Goal: Task Accomplishment & Management: Use online tool/utility

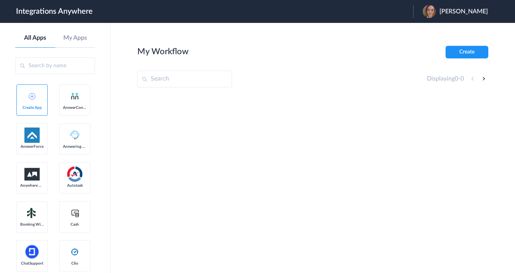
click at [35, 95] on img at bounding box center [32, 96] width 7 height 7
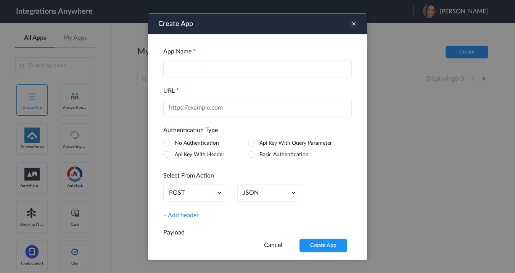
click at [355, 24] on icon at bounding box center [354, 24] width 8 height 8
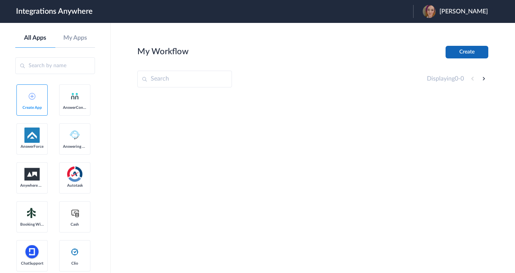
click at [461, 52] on button "Create" at bounding box center [467, 52] width 43 height 13
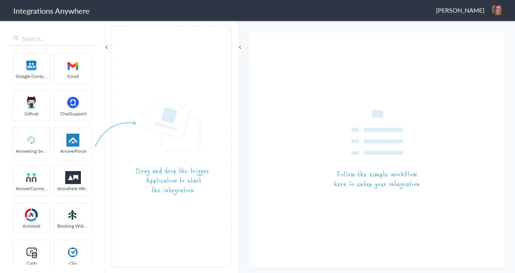
scroll to position [304, 0]
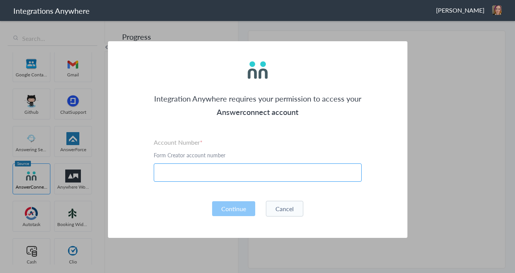
click at [224, 173] on input "text" at bounding box center [258, 172] width 208 height 18
paste input "7043967926"
type input "7043967926"
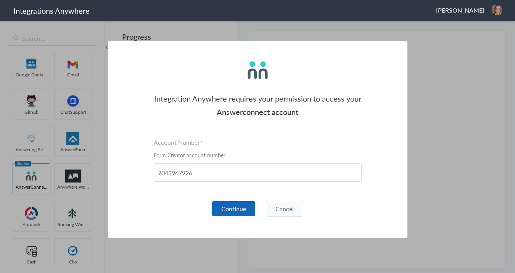
click at [242, 207] on button "Continue" at bounding box center [233, 208] width 43 height 15
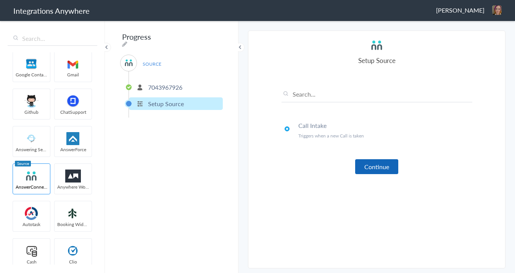
click at [375, 167] on button "Continue" at bounding box center [376, 166] width 43 height 15
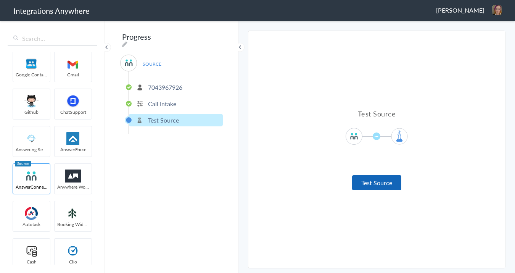
click at [374, 186] on button "Test Source" at bounding box center [376, 182] width 49 height 15
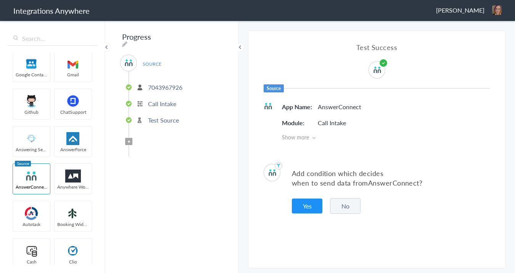
click at [349, 208] on button "No" at bounding box center [345, 206] width 31 height 16
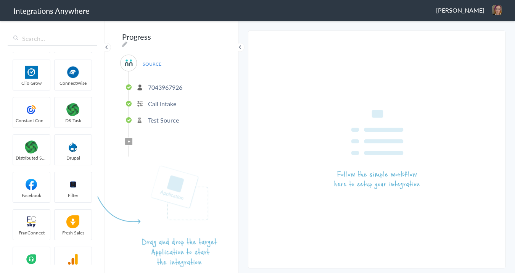
scroll to position [531, 0]
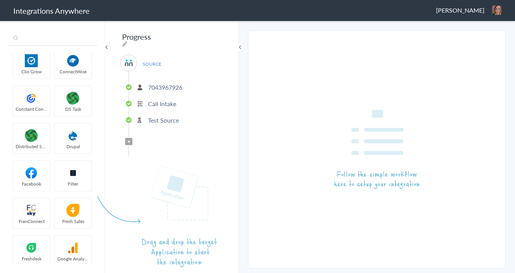
click at [58, 40] on input "text" at bounding box center [53, 38] width 90 height 15
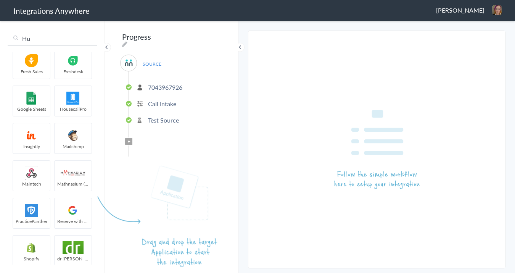
scroll to position [0, 0]
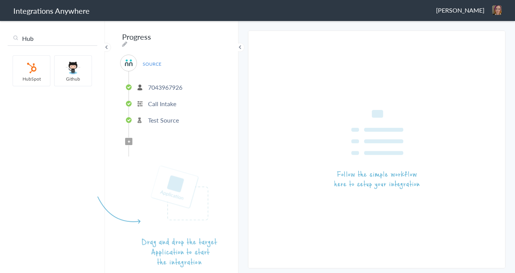
type input "Hub"
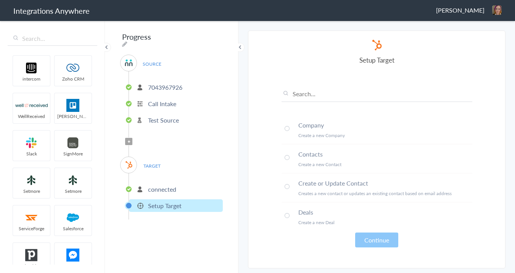
drag, startPoint x: 31, startPoint y: 73, endPoint x: 205, endPoint y: 2, distance: 187.9
click at [286, 186] on span at bounding box center [287, 186] width 5 height 5
click at [385, 240] on button "Continue" at bounding box center [376, 240] width 43 height 15
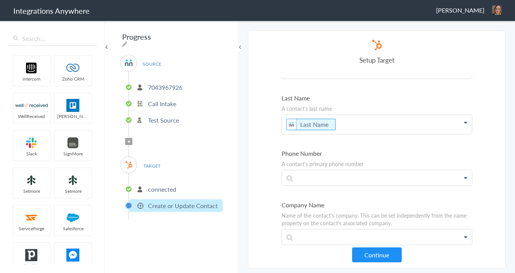
scroll to position [99, 0]
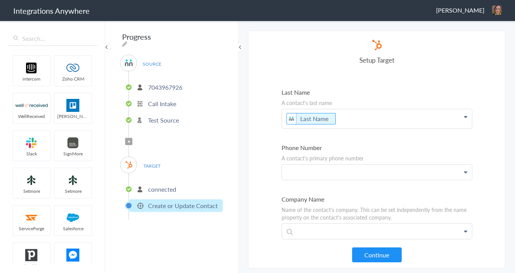
click at [341, 172] on p at bounding box center [377, 172] width 190 height 15
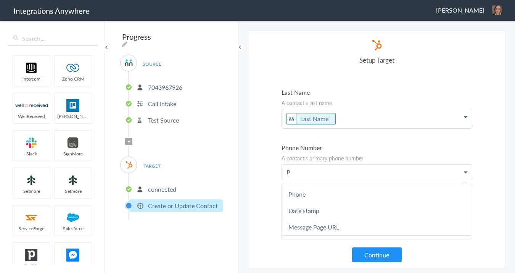
click at [313, 191] on link "Phone" at bounding box center [377, 194] width 190 height 16
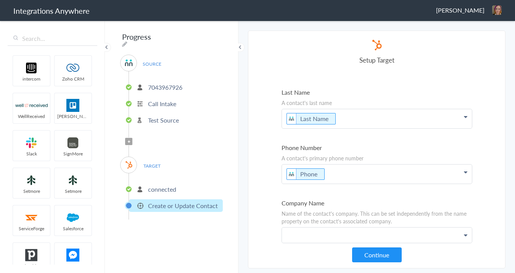
click at [315, 231] on p at bounding box center [377, 235] width 190 height 15
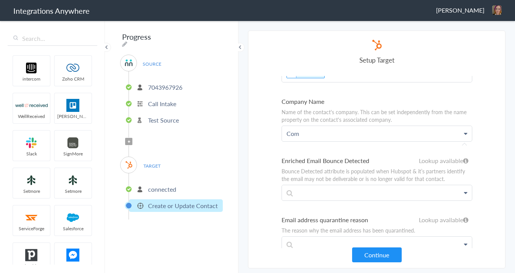
scroll to position [203, 0]
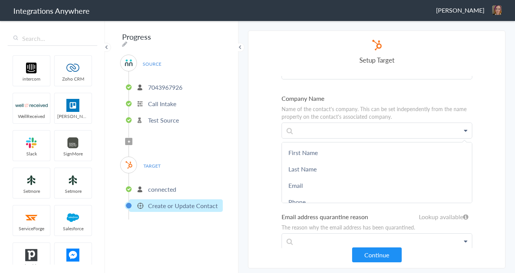
click at [261, 161] on section "Select Account 7043967926 Rename Delete (a few seconds ago) + connect Continue …" at bounding box center [377, 150] width 258 height 238
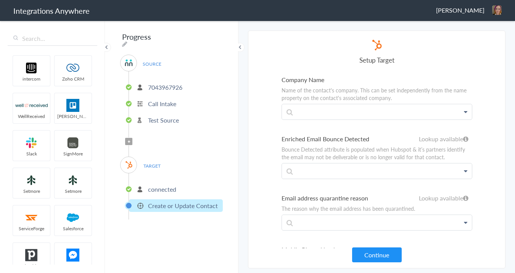
scroll to position [234, 0]
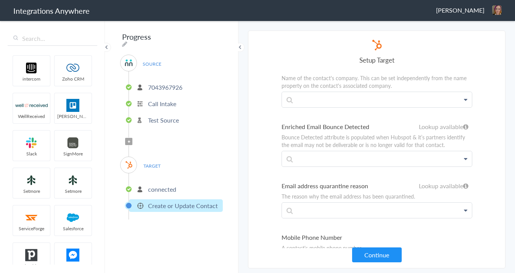
click at [298, 68] on article "Select Account connected Rename Delete (a few seconds ago) + connect Continue S…" at bounding box center [377, 150] width 191 height 222
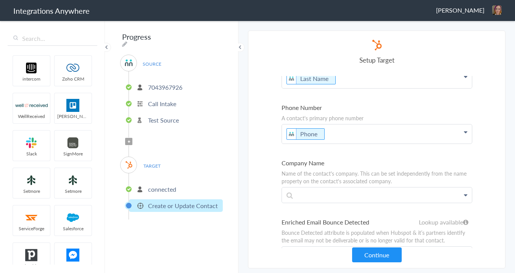
scroll to position [2112, 0]
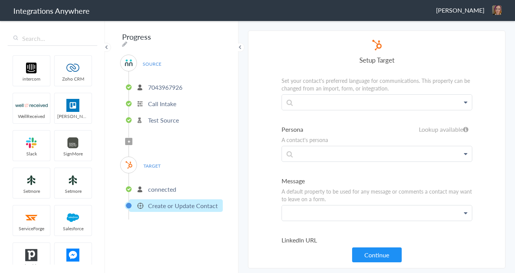
click at [326, 205] on p at bounding box center [377, 212] width 190 height 15
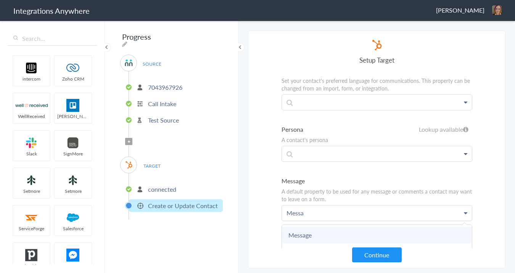
click at [294, 227] on link "Message" at bounding box center [377, 235] width 190 height 16
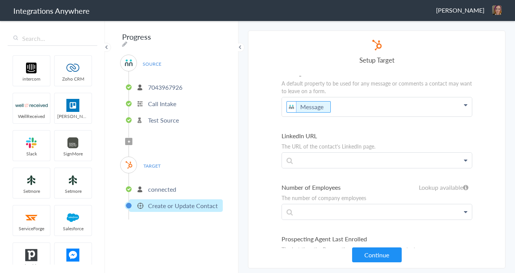
scroll to position [2230, 0]
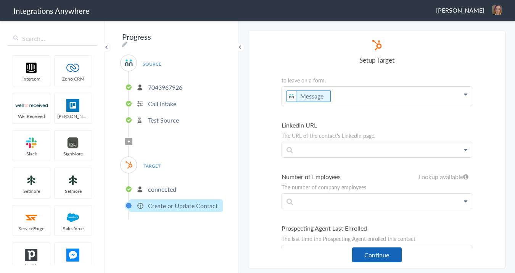
click at [379, 257] on button "Continue" at bounding box center [377, 254] width 50 height 15
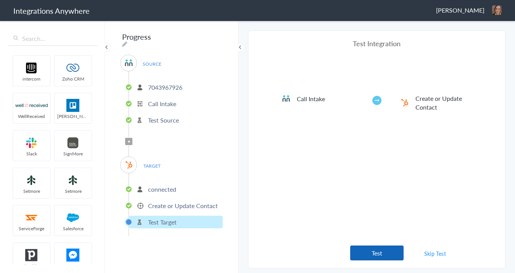
click at [365, 252] on button "Test" at bounding box center [376, 252] width 53 height 15
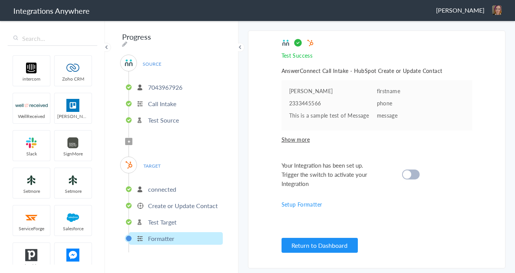
click at [409, 175] on cite at bounding box center [407, 174] width 8 height 8
click at [128, 41] on icon at bounding box center [124, 44] width 5 height 6
click at [208, 37] on div "Progress SOURCE 7043967926 Call Intake Test Source Filter Applied TARGET connec…" at bounding box center [172, 146] width 134 height 253
click at [128, 41] on icon at bounding box center [124, 44] width 5 height 6
click at [160, 37] on input "Progress" at bounding box center [167, 36] width 94 height 15
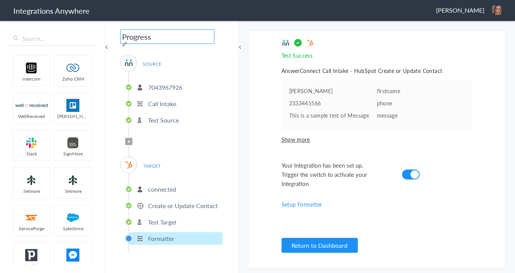
click at [160, 37] on input "Progress" at bounding box center [167, 36] width 94 height 15
paste input "7043967926"
type input "7043967926 - Upskill - AC to HubSpot (Create Contact)"
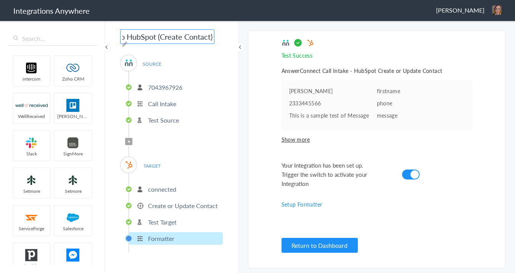
click at [226, 60] on div "7043967926 - Upskill - AC to HubSpot (Create Contact) SOURCE 7043967926 Call In…" at bounding box center [172, 146] width 134 height 253
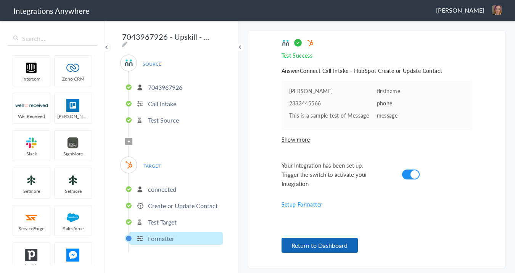
click at [345, 238] on button "Return to Dashboard" at bounding box center [320, 245] width 76 height 15
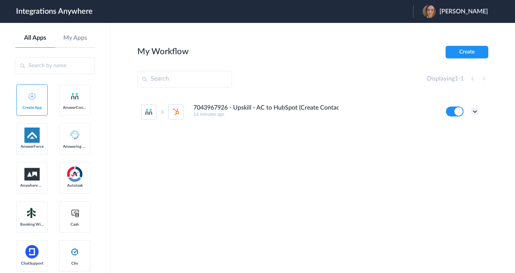
click at [477, 111] on icon at bounding box center [475, 112] width 8 height 8
click at [470, 143] on link "Task history" at bounding box center [453, 142] width 37 height 5
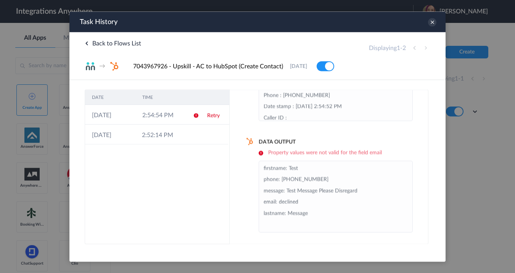
scroll to position [85, 0]
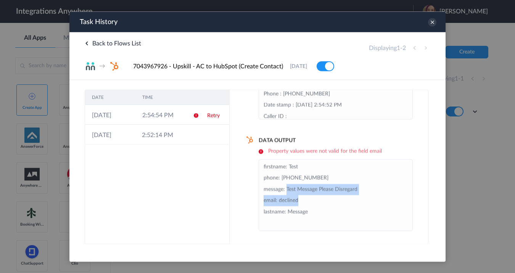
drag, startPoint x: 286, startPoint y: 191, endPoint x: 358, endPoint y: 198, distance: 72.5
click at [358, 198] on li "firstname: Test phone: +11234567890 message: Test Message Please Disregard emai…" at bounding box center [336, 194] width 144 height 67
click at [358, 200] on li "firstname: Test phone: +11234567890 message: Test Message Please Disregard emai…" at bounding box center [336, 194] width 144 height 67
click at [413, 48] on div "Displaying 1 - 2" at bounding box center [399, 47] width 61 height 9
click at [87, 42] on icon at bounding box center [87, 43] width 4 height 4
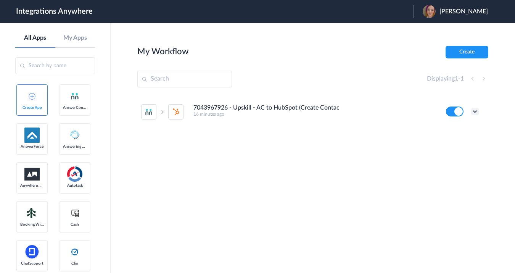
click at [477, 111] on icon at bounding box center [475, 112] width 8 height 8
click at [462, 130] on li "Edit" at bounding box center [455, 129] width 50 height 14
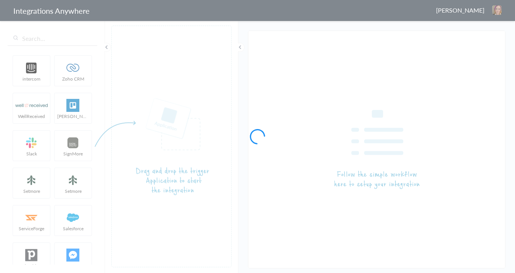
type input "7043967926 - Upskill - AC to HubSpot (Create Contact)"
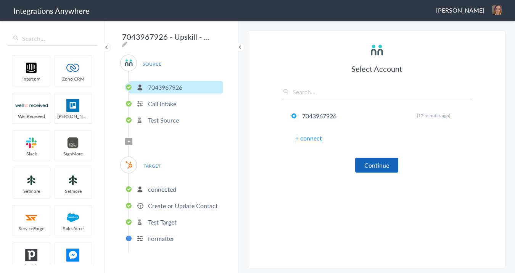
click at [380, 170] on button "Continue" at bounding box center [376, 165] width 43 height 15
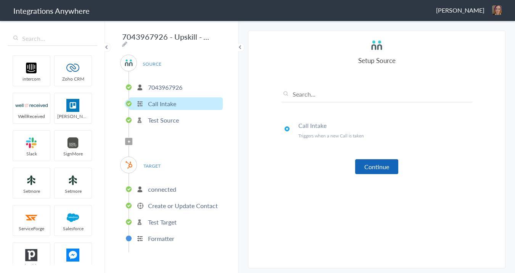
click at [363, 165] on button "Continue" at bounding box center [376, 166] width 43 height 15
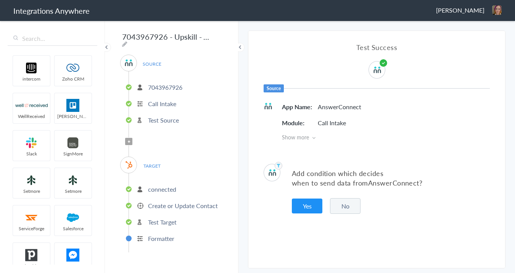
click at [303, 207] on button "Yes" at bounding box center [307, 206] width 31 height 15
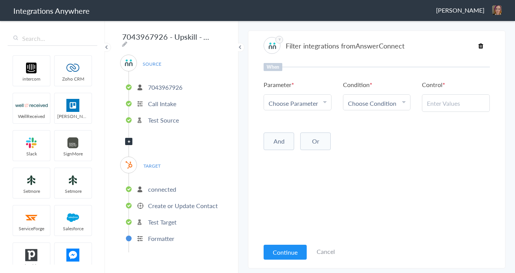
click at [327, 101] on link "Choose Parameter" at bounding box center [297, 102] width 67 height 15
click at [481, 45] on icon at bounding box center [481, 46] width 5 height 6
click at [478, 44] on div "Filter integrations from AnswerConnect" at bounding box center [377, 45] width 226 height 17
click at [482, 44] on icon at bounding box center [481, 46] width 5 height 6
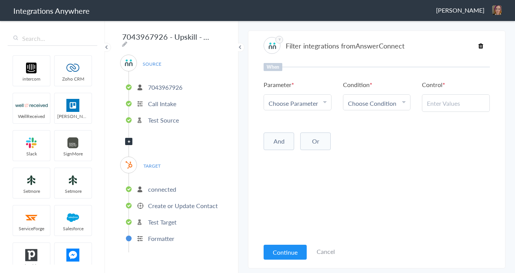
click at [482, 44] on icon at bounding box center [481, 46] width 5 height 6
click at [422, 62] on article "Filter integrations from AnswerConnect When Parameter Choose Parameter First Na…" at bounding box center [377, 150] width 226 height 230
click at [325, 249] on link "Cancel" at bounding box center [326, 251] width 18 height 9
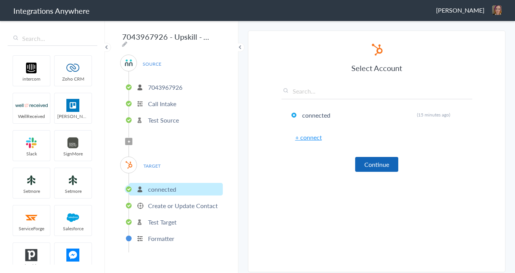
click at [374, 162] on button "Continue" at bounding box center [376, 164] width 43 height 15
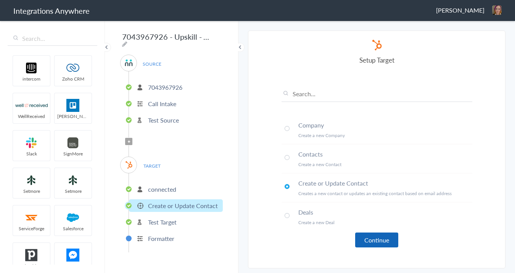
click at [371, 240] on button "Continue" at bounding box center [376, 240] width 43 height 15
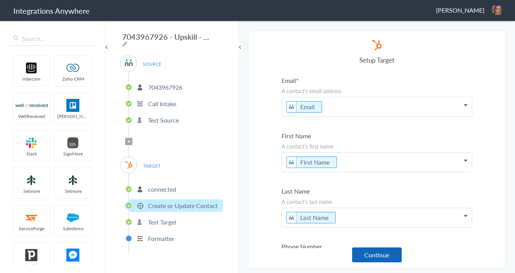
click at [375, 256] on button "Continue" at bounding box center [377, 254] width 50 height 15
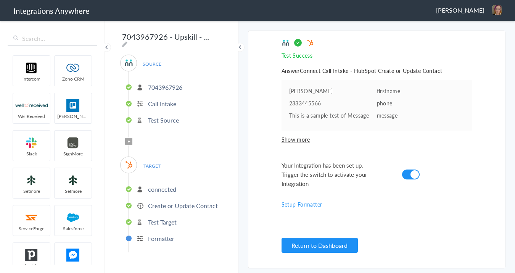
click at [302, 203] on link "Setup Formatter" at bounding box center [302, 204] width 41 height 8
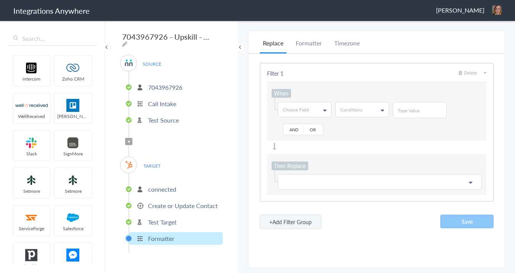
click at [325, 111] on icon at bounding box center [324, 110] width 3 height 6
click at [299, 109] on span "Choose Field" at bounding box center [296, 110] width 26 height 6
click at [347, 108] on span "Conditions" at bounding box center [352, 110] width 22 height 6
click at [368, 151] on link "Does Not Contains" at bounding box center [362, 155] width 52 height 14
click at [404, 107] on input "text" at bounding box center [420, 110] width 44 height 6
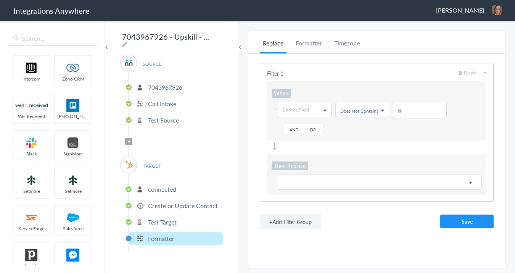
type input "@"
click at [298, 108] on span "Choose Field" at bounding box center [296, 110] width 26 height 6
click at [325, 110] on icon at bounding box center [324, 110] width 3 height 6
click at [308, 109] on span "Choose Field" at bounding box center [296, 110] width 26 height 6
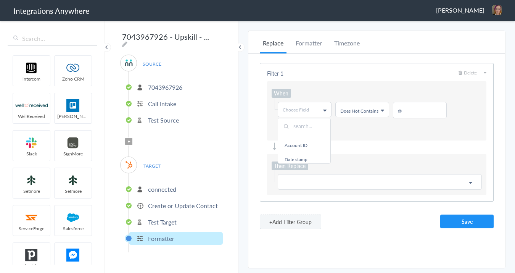
click at [305, 126] on input "text" at bounding box center [304, 125] width 52 height 15
type input "em"
click at [308, 139] on link "Email" at bounding box center [304, 141] width 52 height 14
click at [305, 179] on p at bounding box center [380, 182] width 194 height 10
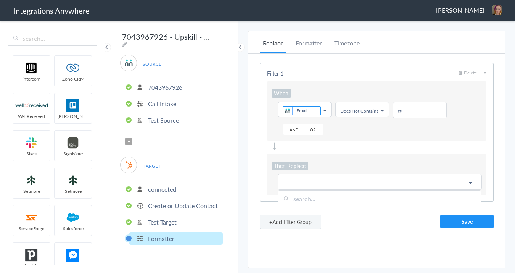
click at [335, 196] on input "text" at bounding box center [379, 199] width 203 height 16
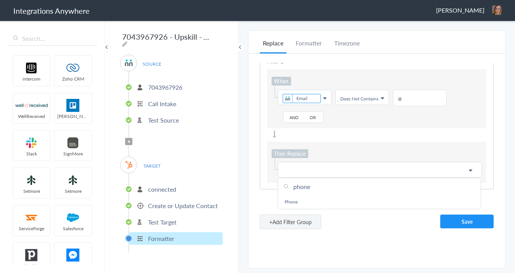
scroll to position [18, 0]
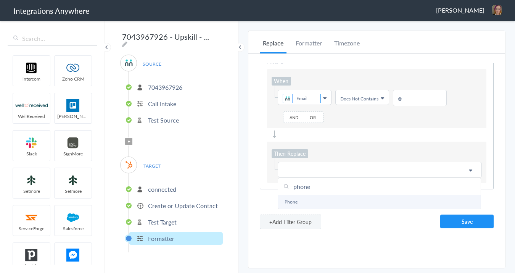
type input "phone"
click at [302, 199] on link "Phone" at bounding box center [379, 202] width 203 height 14
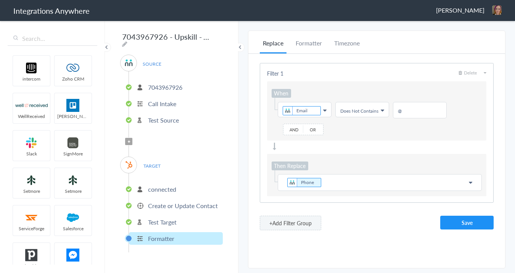
scroll to position [0, 0]
click at [347, 181] on p "Phone" at bounding box center [380, 182] width 194 height 11
click at [449, 228] on button "Save" at bounding box center [467, 223] width 53 height 14
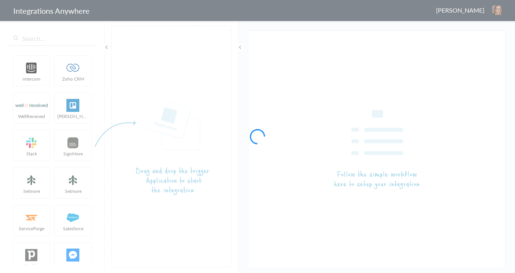
type input "7043967926 - Upskill - AC to HubSpot (Create Contact)"
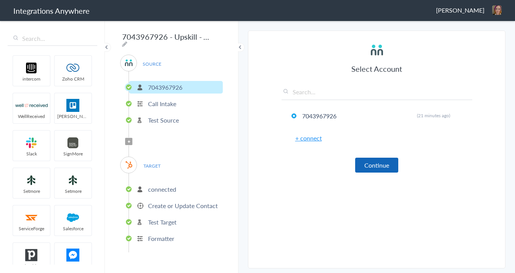
click at [382, 165] on button "Continue" at bounding box center [376, 165] width 43 height 15
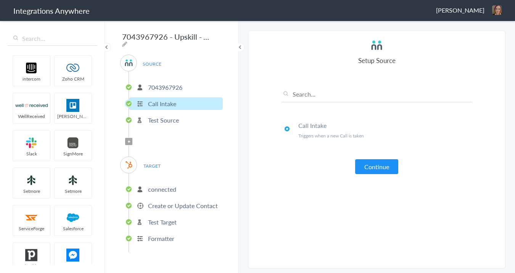
click at [382, 165] on button "Continue" at bounding box center [376, 166] width 43 height 15
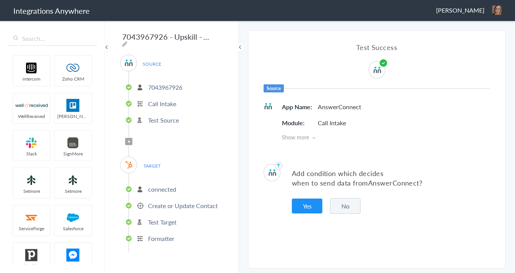
click at [351, 208] on button "No" at bounding box center [345, 206] width 31 height 16
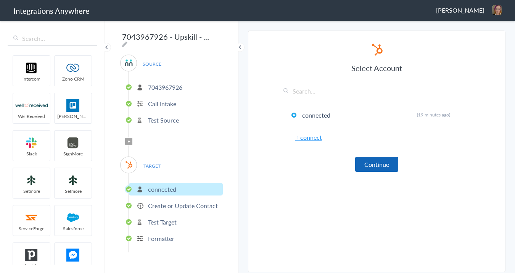
click at [378, 163] on button "Continue" at bounding box center [376, 164] width 43 height 15
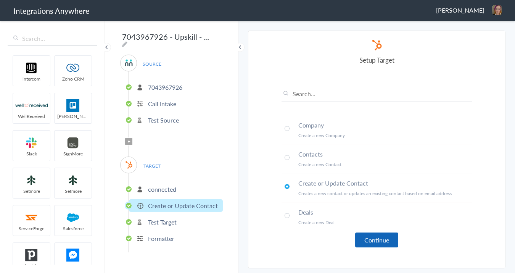
click at [378, 238] on button "Continue" at bounding box center [376, 240] width 43 height 15
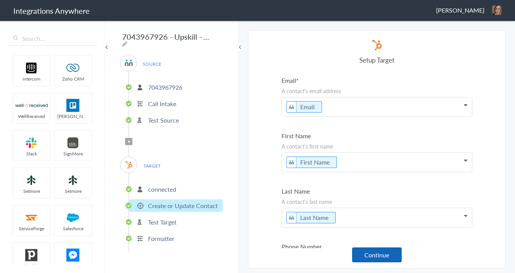
click at [386, 253] on button "Continue" at bounding box center [377, 254] width 50 height 15
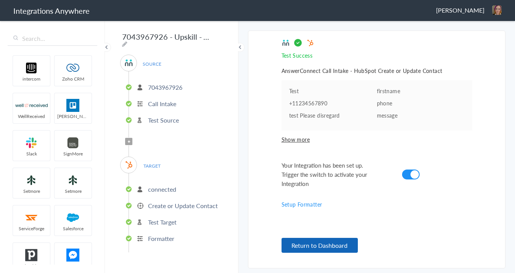
click at [346, 246] on button "Return to Dashboard" at bounding box center [320, 245] width 76 height 15
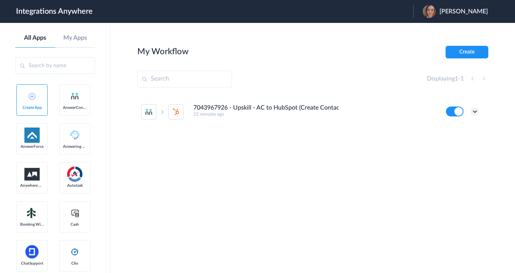
click at [476, 112] on icon at bounding box center [475, 112] width 8 height 8
click at [469, 146] on link "Task history" at bounding box center [453, 142] width 37 height 5
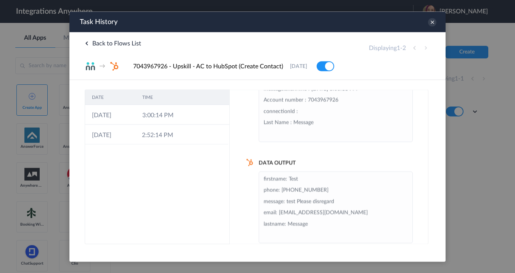
scroll to position [65, 0]
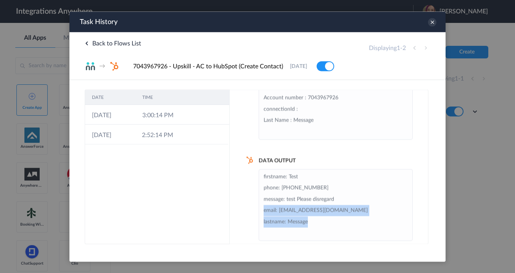
drag, startPoint x: 262, startPoint y: 212, endPoint x: 355, endPoint y: 218, distance: 93.3
click at [355, 218] on ul "firstname: Test phone: [PHONE_NUMBER] message: test Please disregard email: [EM…" at bounding box center [336, 205] width 154 height 72
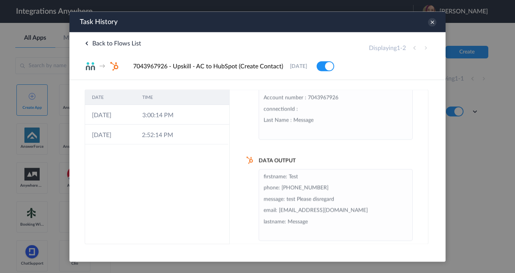
drag, startPoint x: 355, startPoint y: 218, endPoint x: 330, endPoint y: 217, distance: 24.8
click at [354, 218] on li "firstname: Test phone: [PHONE_NUMBER] message: test Please disregard email: [EM…" at bounding box center [336, 204] width 144 height 67
drag, startPoint x: 279, startPoint y: 212, endPoint x: 350, endPoint y: 214, distance: 71.8
click at [350, 214] on li "firstname: Test phone: [PHONE_NUMBER] message: test Please disregard email: [EM…" at bounding box center [336, 204] width 144 height 67
click at [350, 215] on li "firstname: Test phone: +11234567890 message: test Please disregard email: 12345…" at bounding box center [336, 204] width 144 height 67
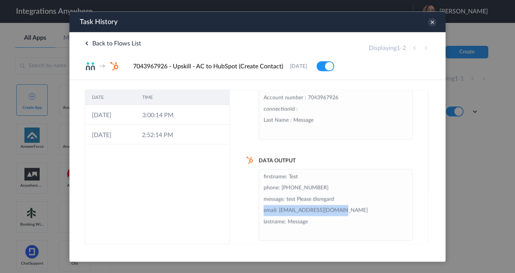
drag, startPoint x: 264, startPoint y: 210, endPoint x: 328, endPoint y: 215, distance: 63.9
click at [361, 209] on li "firstname: Test phone: +11234567890 message: test Please disregard email: 12345…" at bounding box center [336, 204] width 144 height 67
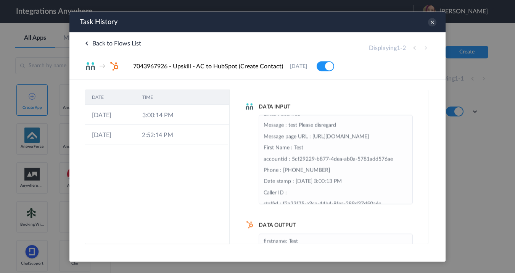
scroll to position [10, 0]
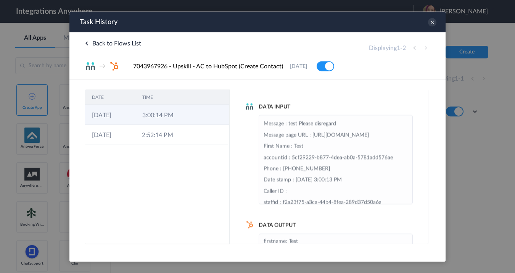
click at [124, 117] on td "08-09-2025" at bounding box center [110, 115] width 50 height 20
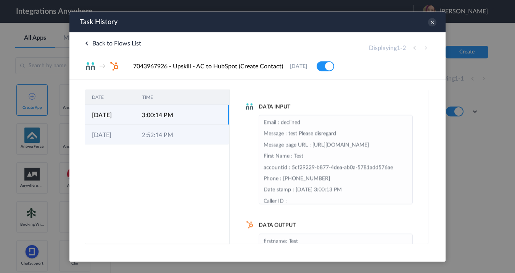
click at [139, 132] on td "2:52:14 PM" at bounding box center [160, 134] width 50 height 20
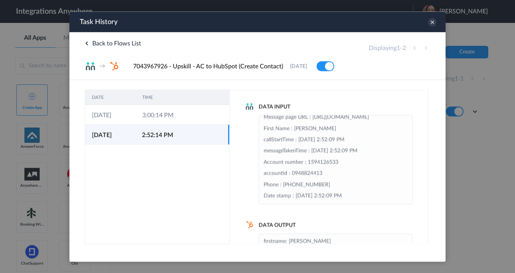
scroll to position [72, 0]
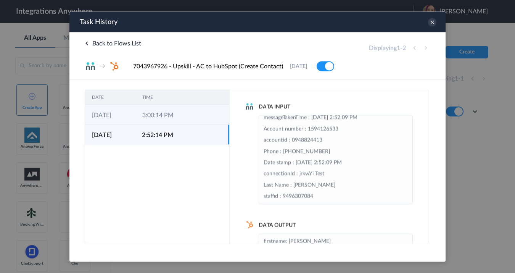
click at [186, 109] on td at bounding box center [193, 115] width 15 height 20
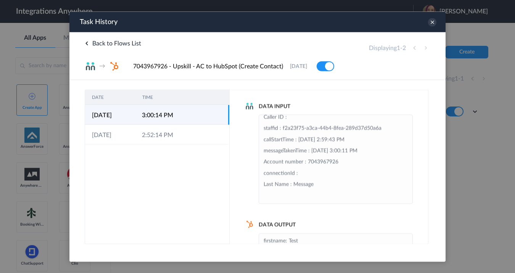
scroll to position [0, 0]
click at [90, 42] on span "Back to Flows List" at bounding box center [113, 43] width 57 height 6
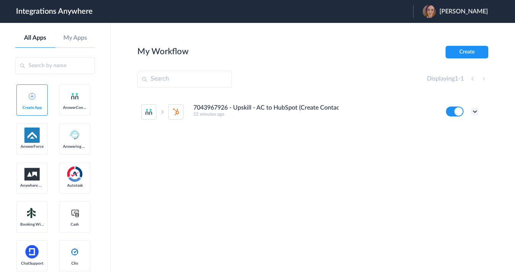
click at [476, 111] on icon at bounding box center [475, 112] width 8 height 8
click at [468, 142] on link "Task history" at bounding box center [453, 142] width 37 height 5
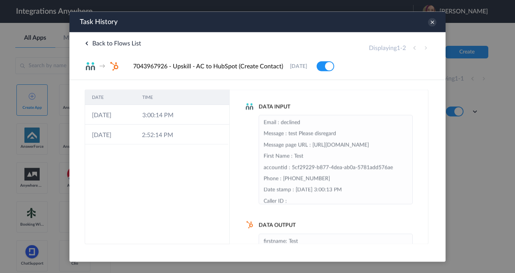
click at [99, 43] on span "Back to Flows List" at bounding box center [113, 43] width 57 height 6
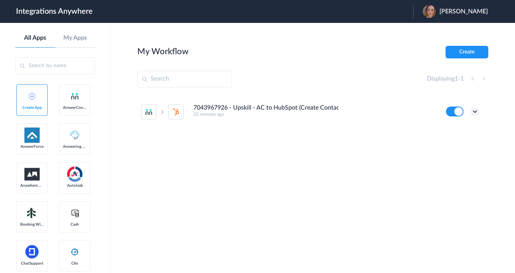
click at [479, 109] on icon at bounding box center [475, 112] width 8 height 8
click at [466, 143] on link "Task history" at bounding box center [453, 142] width 37 height 5
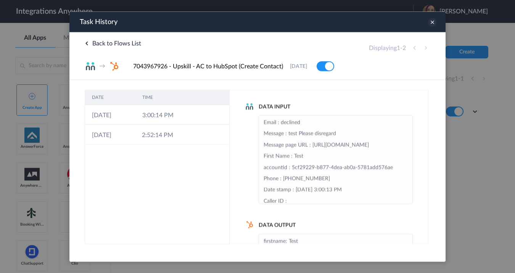
click at [435, 25] on icon at bounding box center [432, 22] width 8 height 8
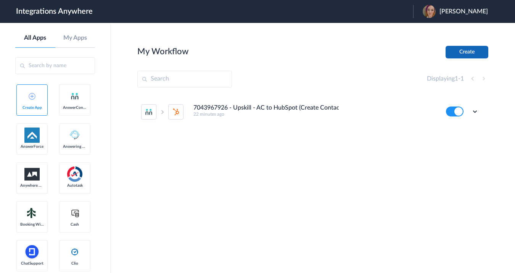
click at [454, 56] on button "Create" at bounding box center [467, 52] width 43 height 13
click at [228, 110] on h4 "7043967926 - Upskill - AC to HubSpot (Create Contact)" at bounding box center [266, 107] width 145 height 7
click at [478, 113] on icon at bounding box center [475, 112] width 8 height 8
click at [472, 129] on li "Edit" at bounding box center [455, 129] width 50 height 14
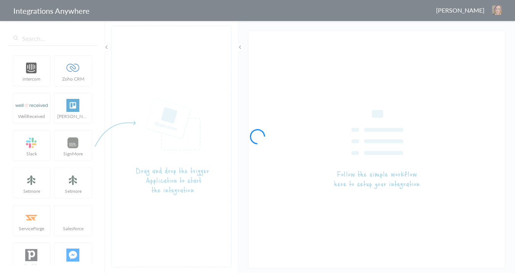
type input "7043967926 - Upskill - AC to HubSpot (Create Contact)"
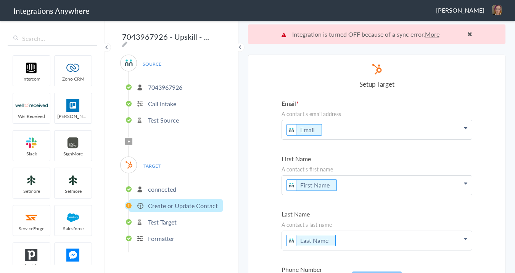
scroll to position [2, 0]
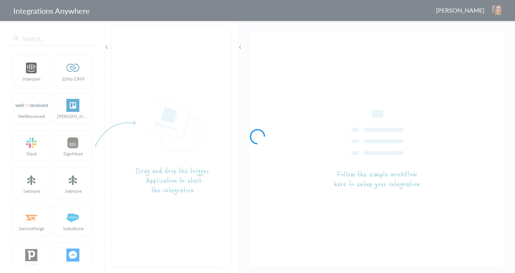
type input "7043967926 - Upskill - AC to HubSpot (Create Contact)"
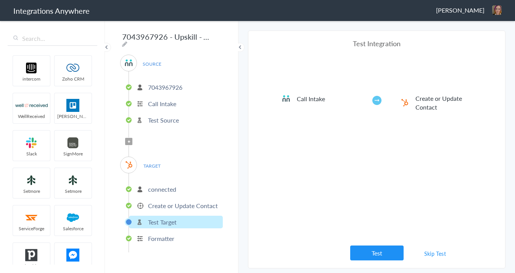
click at [176, 202] on p "Create or Update Contact" at bounding box center [183, 205] width 70 height 9
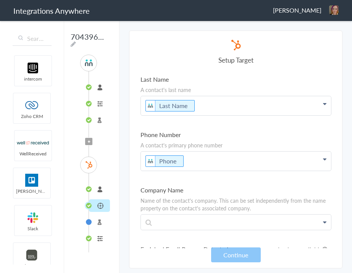
scroll to position [115, 0]
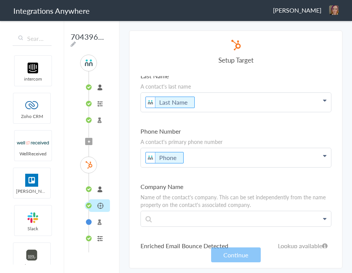
click at [103, 192] on li "connected" at bounding box center [99, 189] width 21 height 13
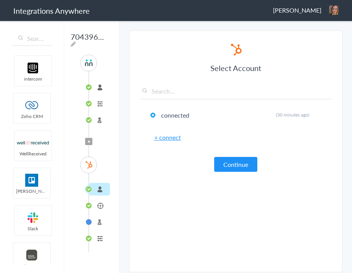
click at [100, 207] on li "Create or Update Contact" at bounding box center [99, 205] width 21 height 13
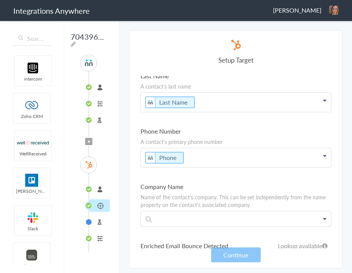
scroll to position [2112, 0]
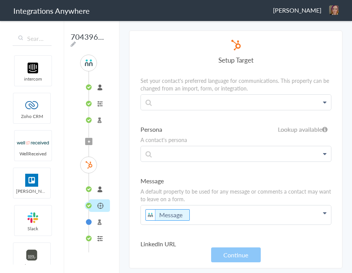
click at [196, 205] on p "Message" at bounding box center [236, 214] width 190 height 19
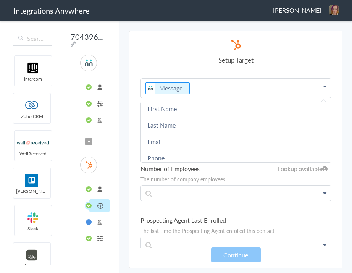
scroll to position [84, 0]
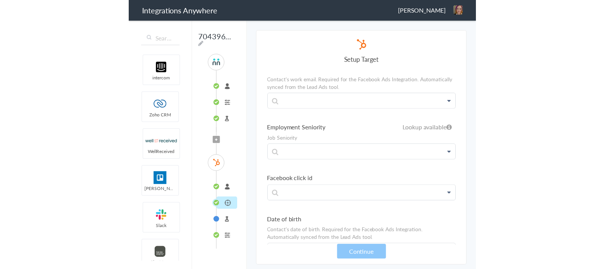
scroll to position [1081, 0]
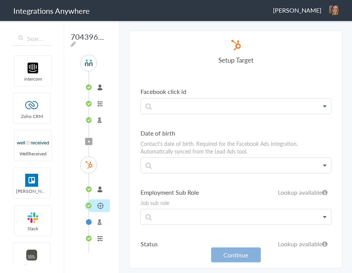
click at [247, 254] on button "Continue" at bounding box center [236, 254] width 50 height 15
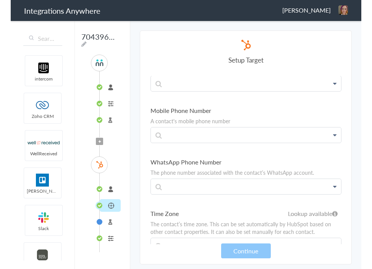
scroll to position [354, 0]
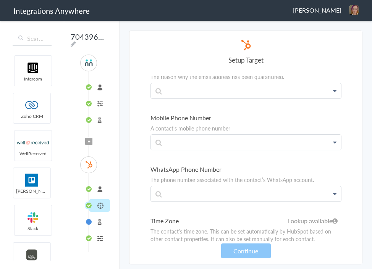
click at [104, 89] on li "7043967926" at bounding box center [99, 87] width 21 height 13
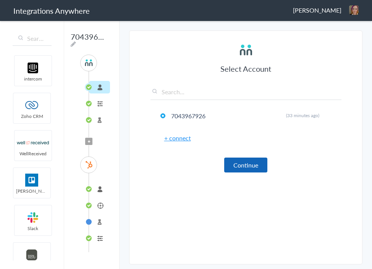
click at [238, 162] on button "Continue" at bounding box center [245, 165] width 43 height 15
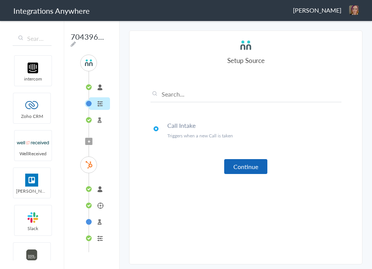
click at [247, 167] on button "Continue" at bounding box center [245, 166] width 43 height 15
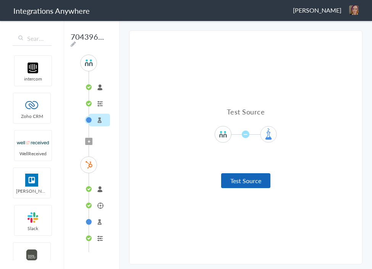
click at [241, 182] on button "Test Source" at bounding box center [245, 180] width 49 height 15
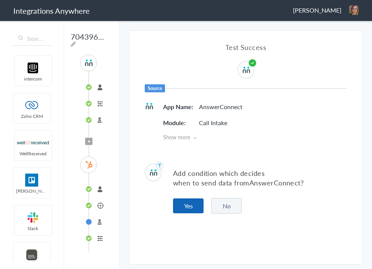
click at [191, 210] on button "Yes" at bounding box center [188, 206] width 31 height 15
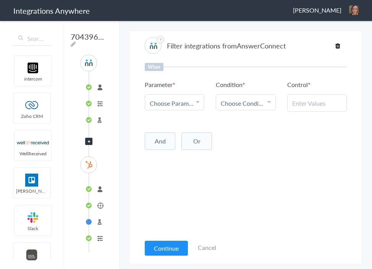
click at [197, 102] on icon at bounding box center [197, 102] width 3 height 6
click at [269, 162] on div "When Parameter Choose Parameter First Name Last Name Email Phone Call Start Tim…" at bounding box center [246, 149] width 202 height 172
click at [199, 102] on link "Choose Parameter" at bounding box center [174, 102] width 59 height 15
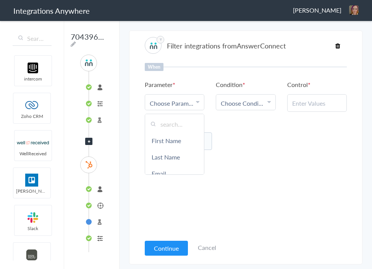
click at [173, 124] on input "text" at bounding box center [174, 124] width 59 height 16
type input "Ca"
click at [179, 159] on link "Call Type" at bounding box center [174, 157] width 59 height 16
click at [268, 102] on icon at bounding box center [268, 102] width 3 height 6
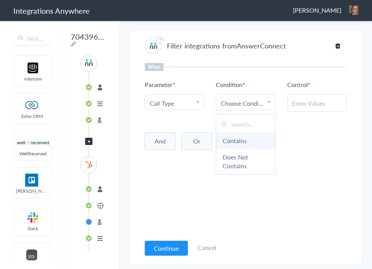
click at [256, 138] on link "Contains" at bounding box center [245, 140] width 59 height 16
click at [305, 103] on input "text" at bounding box center [317, 103] width 50 height 9
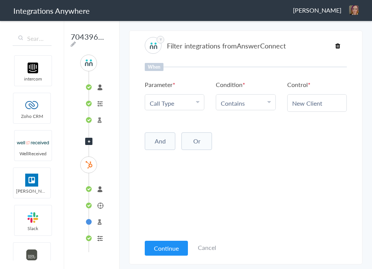
type input "New Client"
click at [148, 145] on button "And" at bounding box center [160, 141] width 31 height 18
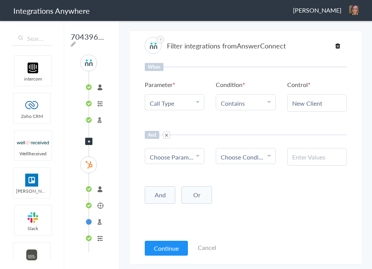
click at [198, 154] on icon at bounding box center [197, 156] width 3 height 6
click at [186, 175] on input "text" at bounding box center [174, 178] width 59 height 16
type input "Call Clos"
click at [176, 199] on link "Call Closing Note" at bounding box center [174, 198] width 59 height 25
click at [269, 157] on icon at bounding box center [268, 156] width 3 height 6
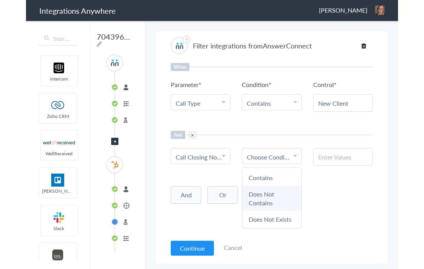
scroll to position [29, 0]
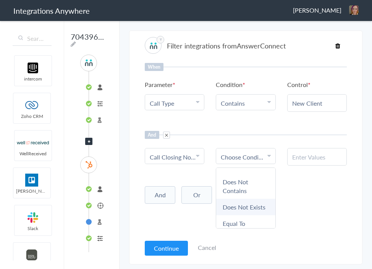
click at [255, 205] on link "Does Not Exists" at bounding box center [245, 207] width 59 height 16
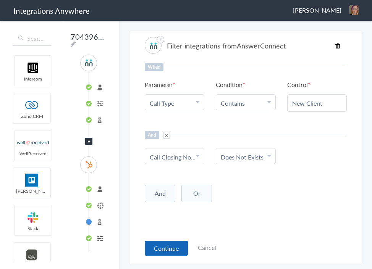
click at [167, 251] on button "Continue" at bounding box center [166, 248] width 43 height 15
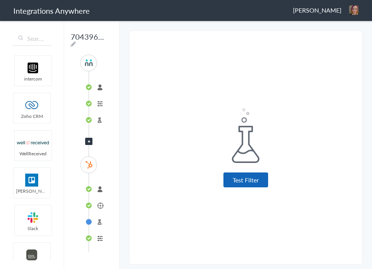
click at [245, 186] on button "Test Filter" at bounding box center [245, 180] width 45 height 15
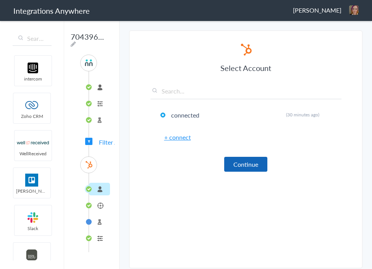
click at [241, 161] on button "Continue" at bounding box center [245, 164] width 43 height 15
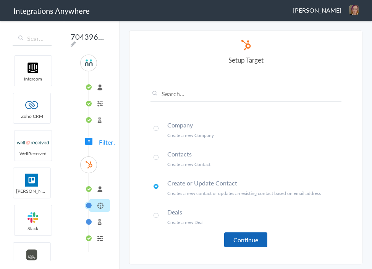
click at [260, 241] on button "Continue" at bounding box center [245, 240] width 43 height 15
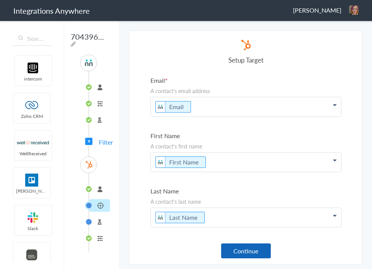
click at [249, 250] on button "Continue" at bounding box center [246, 251] width 50 height 15
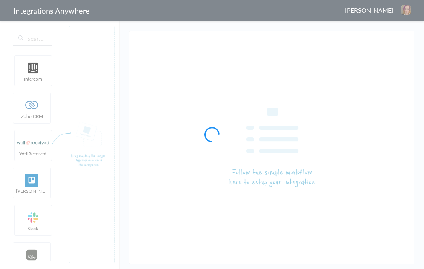
type input "7043967926 - Upskill - AC to HubSpot (Create Contact)"
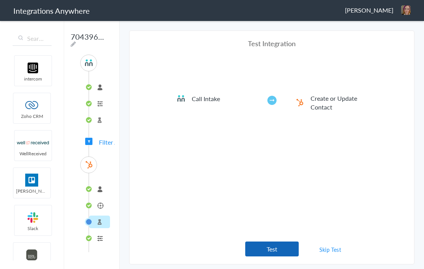
click at [264, 245] on button "Test" at bounding box center [271, 249] width 53 height 15
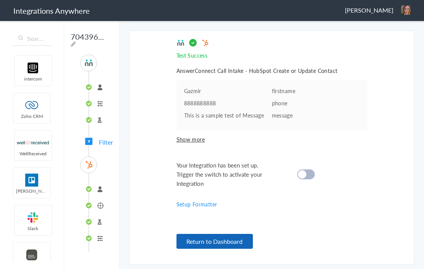
click at [240, 245] on button "Return to Dashboard" at bounding box center [214, 241] width 76 height 15
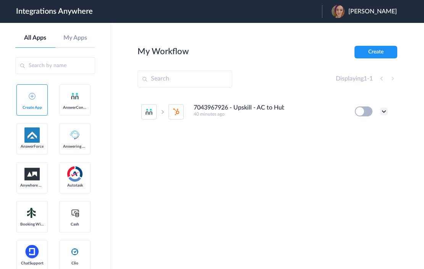
click at [386, 112] on icon at bounding box center [384, 112] width 8 height 8
click at [373, 132] on li "Edit" at bounding box center [363, 129] width 50 height 14
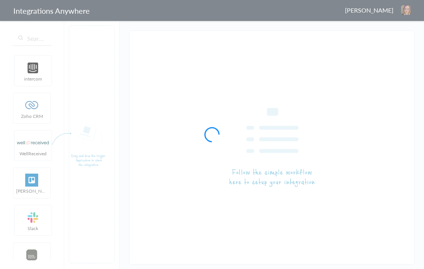
type input "7043967926 - Upskill - AC to HubSpot (Create Contact)"
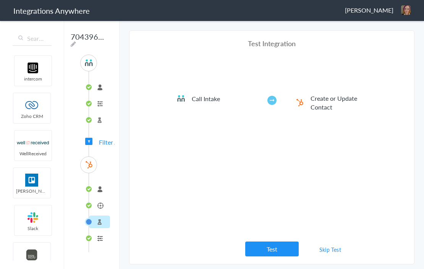
click at [100, 187] on li "connected" at bounding box center [99, 189] width 21 height 13
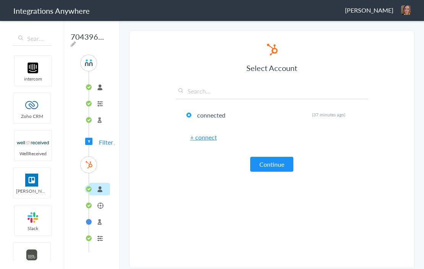
click at [103, 89] on li "7043967926" at bounding box center [99, 87] width 21 height 13
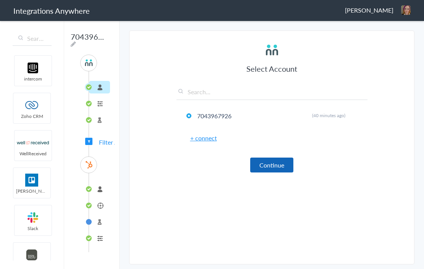
click at [279, 164] on button "Continue" at bounding box center [271, 165] width 43 height 15
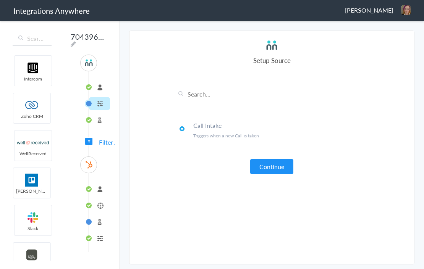
click at [90, 63] on img at bounding box center [89, 63] width 10 height 10
drag, startPoint x: 86, startPoint y: 42, endPoint x: 8, endPoint y: 15, distance: 82.4
click at [84, 41] on input "7043967926 - Upskill - AC to HubSpot (Create Contact)" at bounding box center [87, 36] width 37 height 15
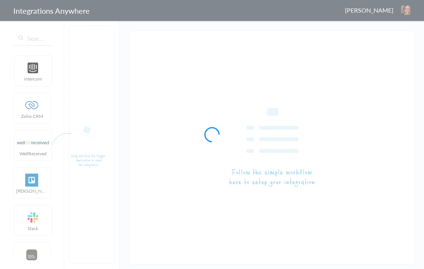
type input "7043967926 - Upskill - AC to HubSpot (Create Contact)"
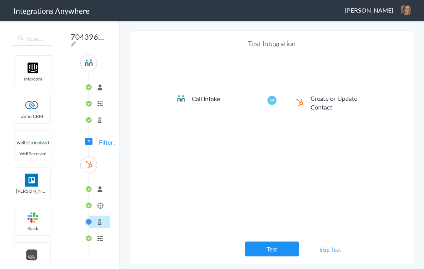
click at [325, 250] on link "Skip Test" at bounding box center [330, 250] width 40 height 14
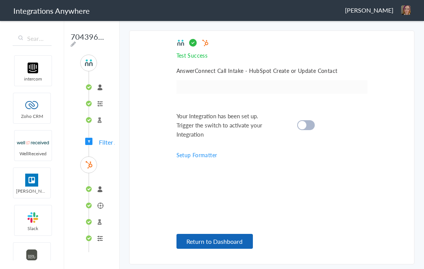
click at [252, 244] on button "Return to Dashboard" at bounding box center [214, 241] width 76 height 15
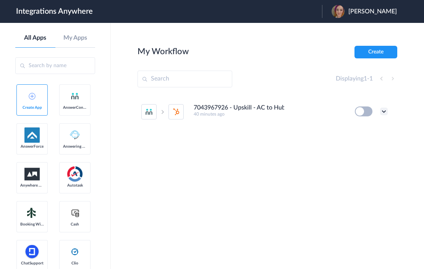
click at [385, 110] on icon at bounding box center [384, 112] width 8 height 8
click at [382, 141] on li "Task history" at bounding box center [363, 143] width 50 height 14
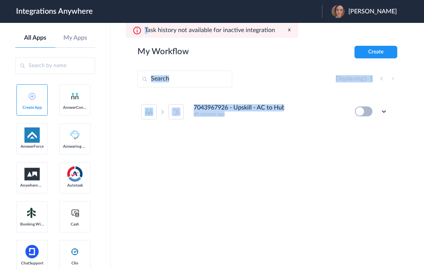
drag, startPoint x: 148, startPoint y: 31, endPoint x: 278, endPoint y: 41, distance: 130.2
click at [278, 0] on body "Integrations Anywhere Launch Account [PERSON_NAME] My Account Logout All Apps M…" at bounding box center [212, 0] width 424 height 0
drag, startPoint x: 277, startPoint y: 55, endPoint x: 280, endPoint y: 48, distance: 7.5
click at [277, 54] on div "My Workflow Create" at bounding box center [267, 52] width 260 height 13
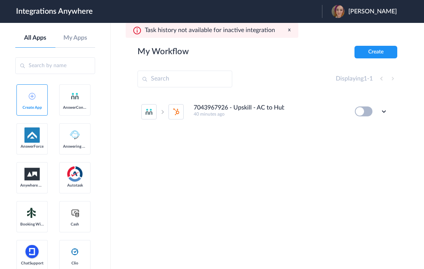
click at [225, 105] on h4 "7043967926 - Upskill - AC to HubSpot (Create Contact)" at bounding box center [239, 107] width 90 height 7
click at [385, 109] on icon at bounding box center [384, 112] width 8 height 8
click at [367, 127] on li "Edit" at bounding box center [363, 129] width 50 height 14
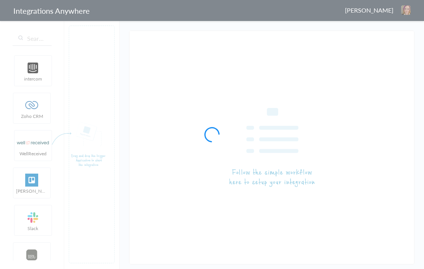
type input "7043967926 - Upskill - AC to HubSpot (Create Contact)"
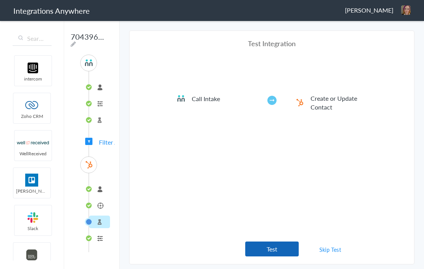
click at [259, 247] on button "Test" at bounding box center [271, 249] width 53 height 15
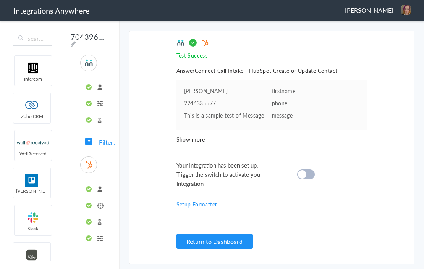
click at [302, 173] on cite at bounding box center [302, 174] width 8 height 8
click at [221, 239] on button "Return to Dashboard" at bounding box center [214, 241] width 76 height 15
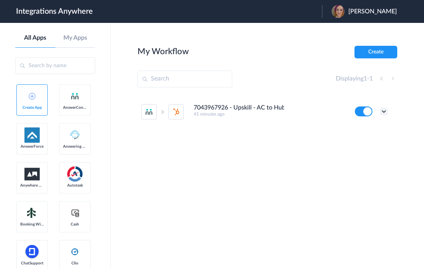
click at [384, 109] on icon at bounding box center [384, 112] width 8 height 8
click at [374, 145] on link "Task history" at bounding box center [362, 142] width 37 height 5
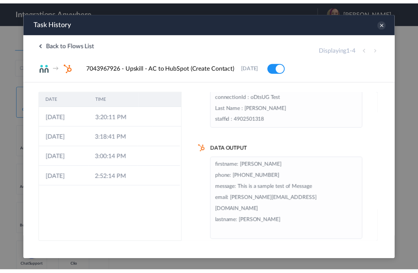
scroll to position [79, 0]
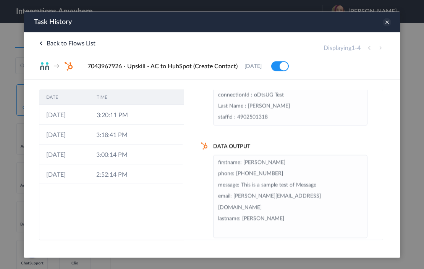
click at [386, 23] on icon at bounding box center [387, 22] width 8 height 8
